Goal: Check status: Check status

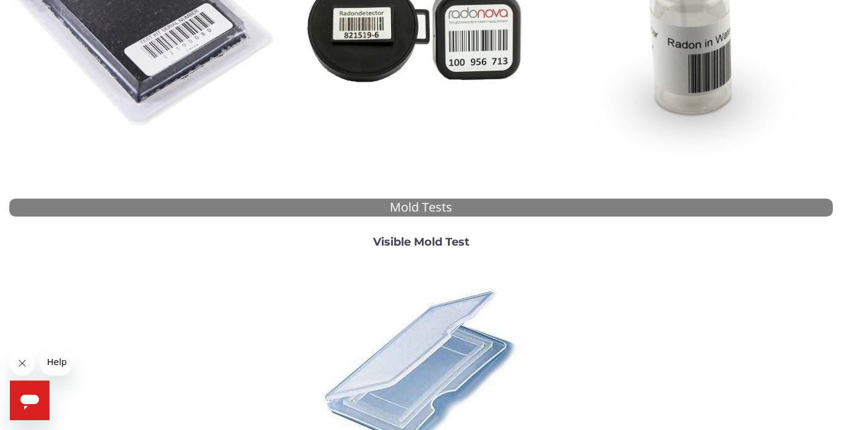
scroll to position [315, 0]
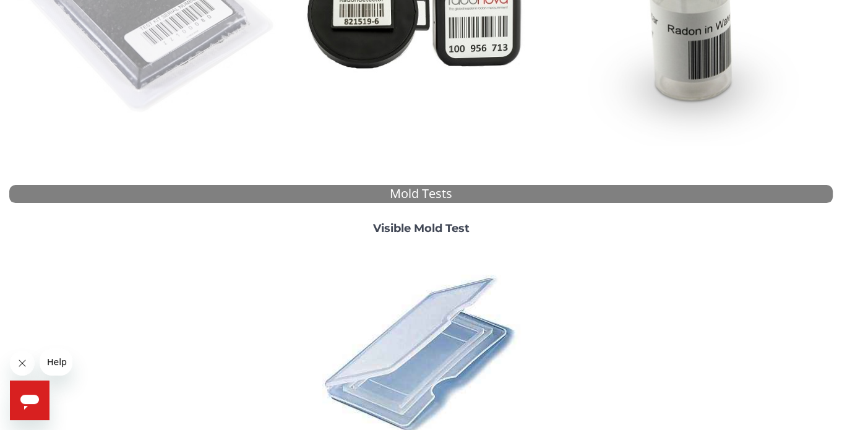
click at [158, 146] on img at bounding box center [146, 13] width 265 height 265
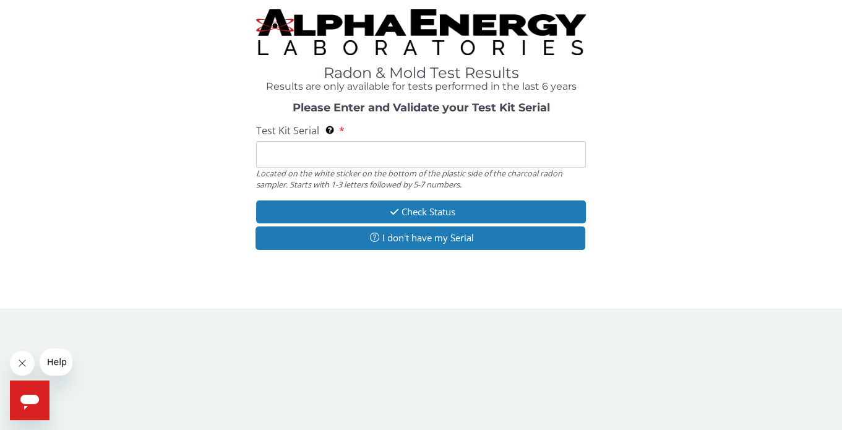
scroll to position [174, 0]
click at [317, 168] on input "Test Kit Serial Located on the white sticker on the bottom of the plastic side …" at bounding box center [420, 154] width 329 height 27
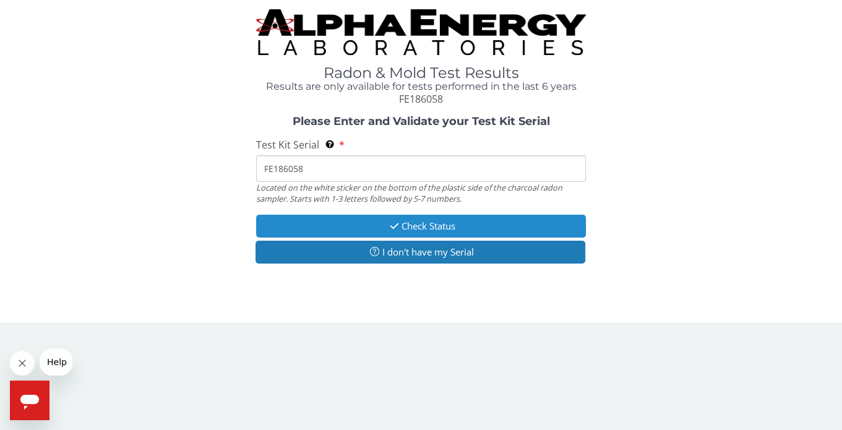
type input "FE186058"
click at [408, 237] on button "Check Status" at bounding box center [420, 226] width 329 height 23
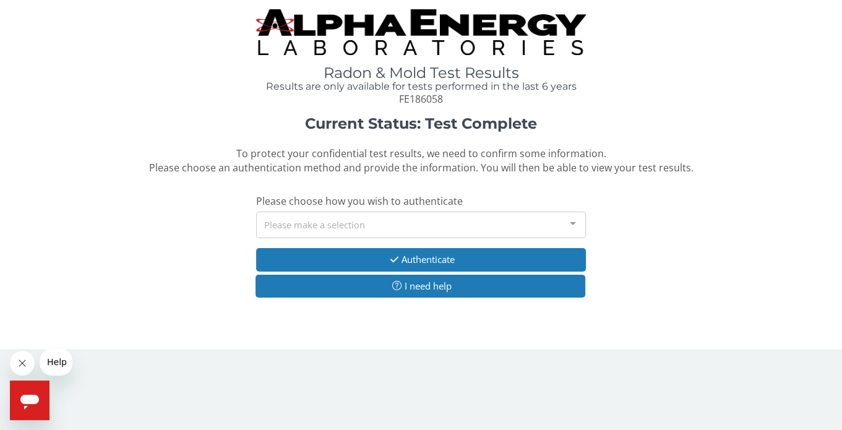
click at [497, 238] on div "Please make a selection" at bounding box center [420, 225] width 329 height 27
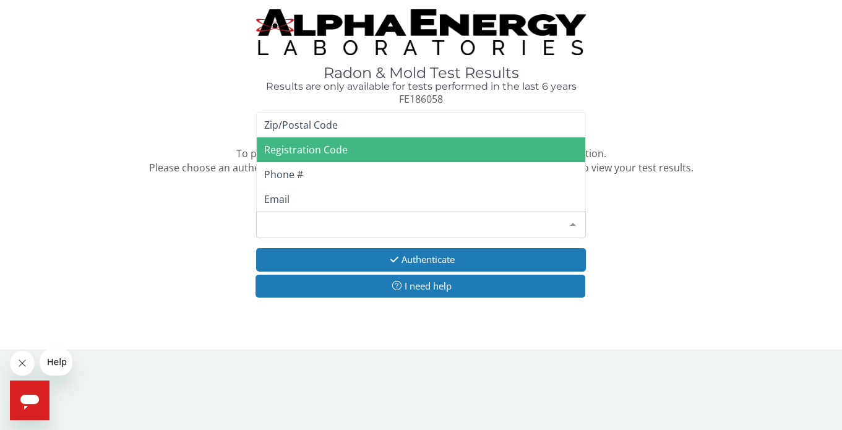
click at [431, 162] on span "Registration Code" at bounding box center [421, 149] width 328 height 25
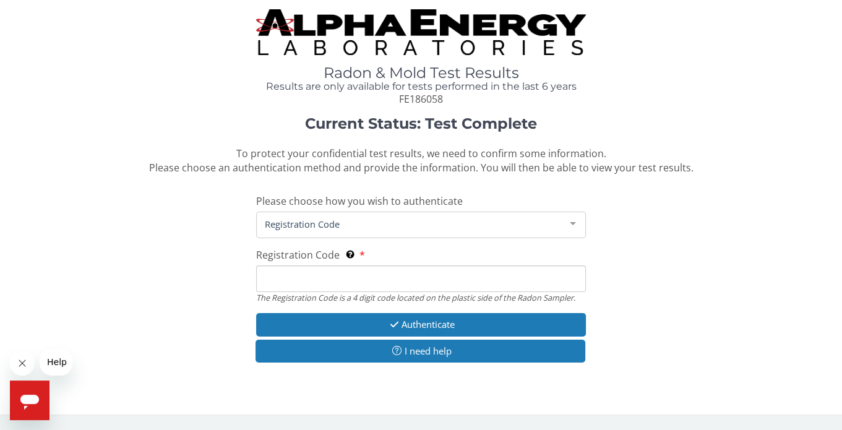
click at [375, 292] on input "Registration Code The Registration Code is a 4 digit code located on the plasti…" at bounding box center [420, 278] width 329 height 27
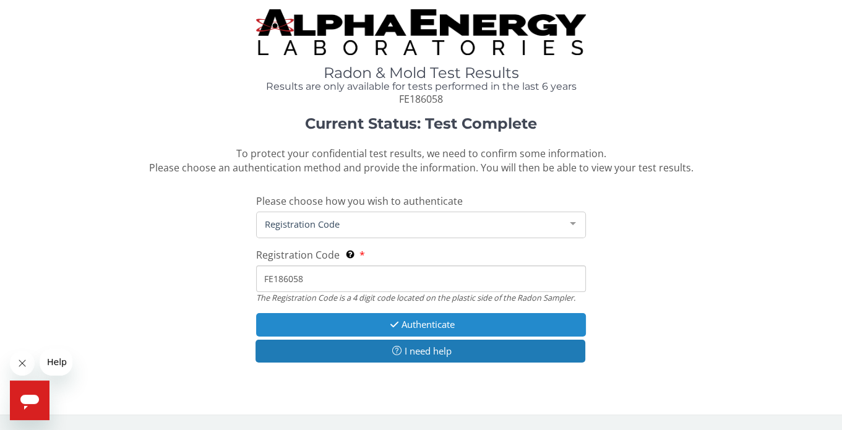
type input "FE186058"
click at [461, 327] on button "Authenticate" at bounding box center [420, 324] width 329 height 23
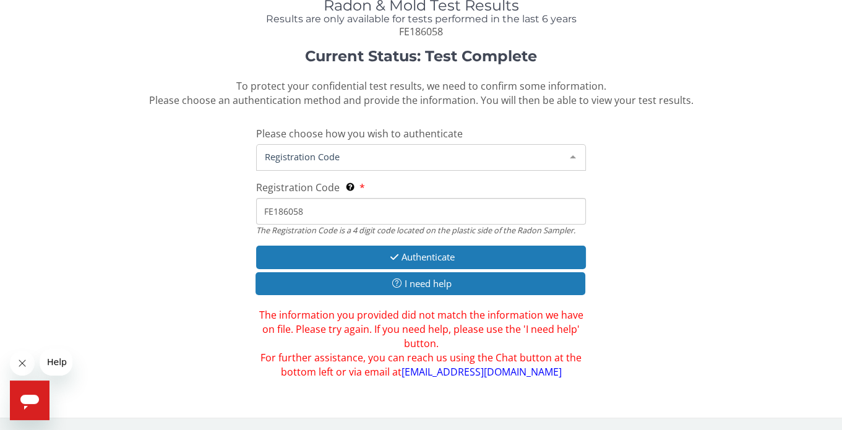
click at [500, 163] on span "Registration Code" at bounding box center [411, 157] width 298 height 14
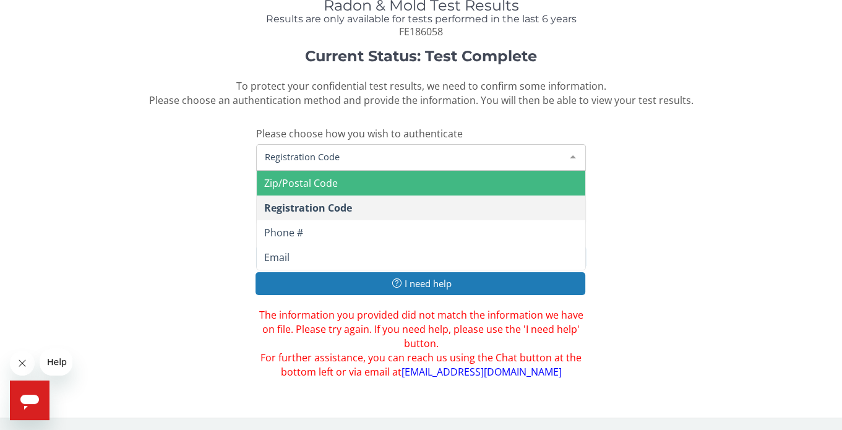
click at [370, 195] on span "Zip/Postal Code" at bounding box center [421, 183] width 328 height 25
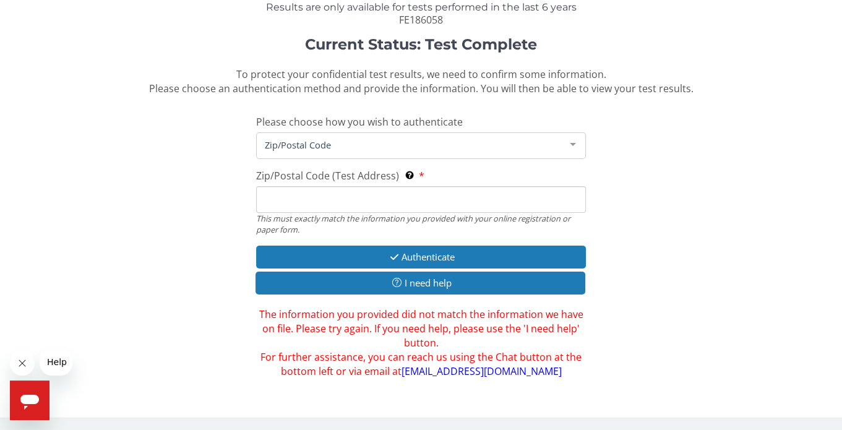
click at [369, 213] on input "Zip/Postal Code (Test Address) This must exactly match the information you prov…" at bounding box center [420, 199] width 329 height 27
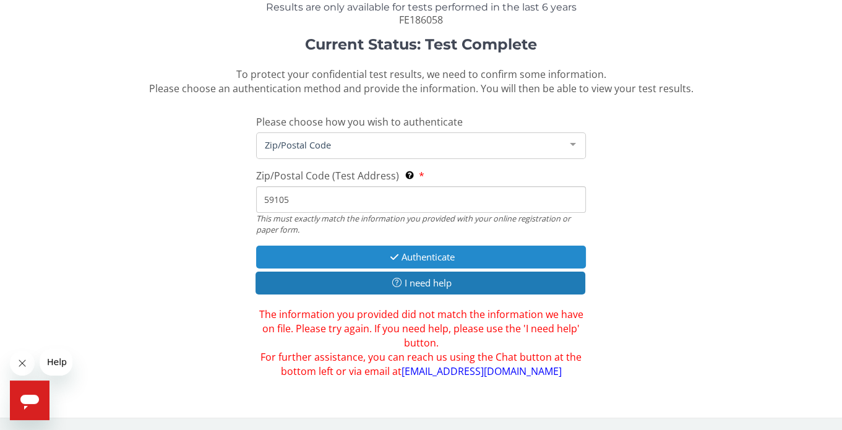
type input "59105"
click at [417, 268] on button "Authenticate" at bounding box center [420, 257] width 329 height 23
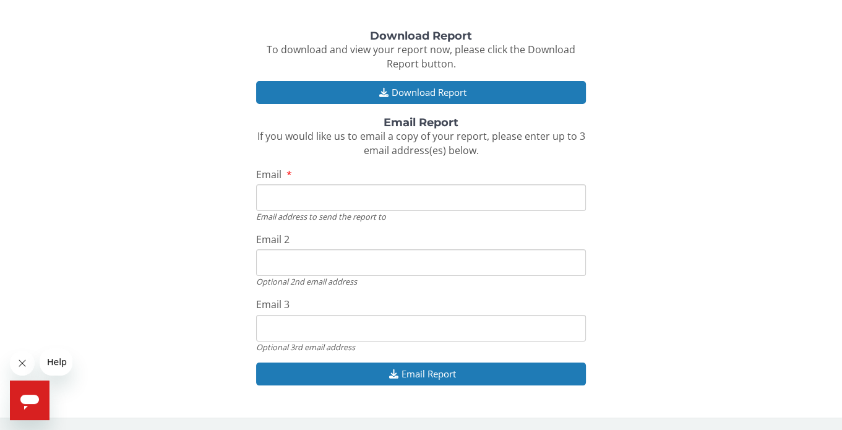
click at [416, 211] on input "Email" at bounding box center [420, 197] width 329 height 27
type input "[EMAIL_ADDRESS][DOMAIN_NAME]"
click at [665, 325] on div "Download Report To download and view your report now, please click the Download…" at bounding box center [420, 214] width 823 height 368
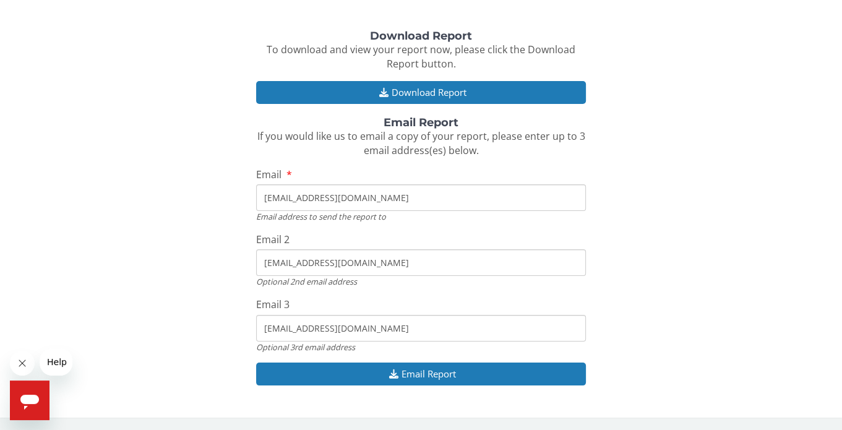
scroll to position [417, 0]
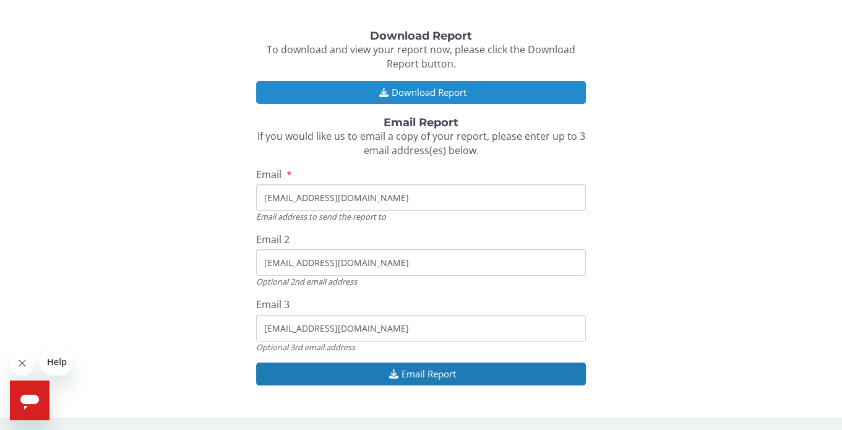
click at [427, 83] on button "Download Report" at bounding box center [420, 92] width 329 height 23
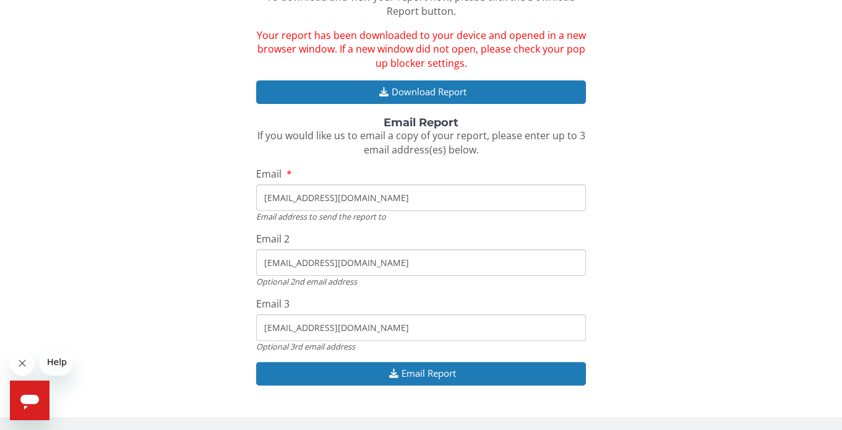
drag, startPoint x: 356, startPoint y: 320, endPoint x: 246, endPoint y: 306, distance: 111.6
click at [246, 306] on div "Download Report To download and view your report now, please click the Download…" at bounding box center [420, 188] width 823 height 421
drag, startPoint x: 374, startPoint y: 378, endPoint x: 218, endPoint y: 358, distance: 156.5
click at [218, 358] on div "Download Report To download and view your report now, please click the Download…" at bounding box center [420, 188] width 823 height 421
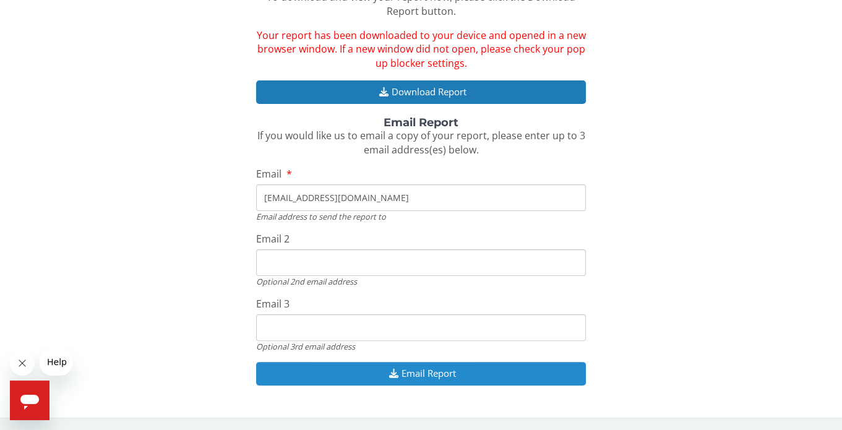
click at [416, 374] on button "Email Report" at bounding box center [420, 373] width 329 height 23
